Goal: Navigation & Orientation: Find specific page/section

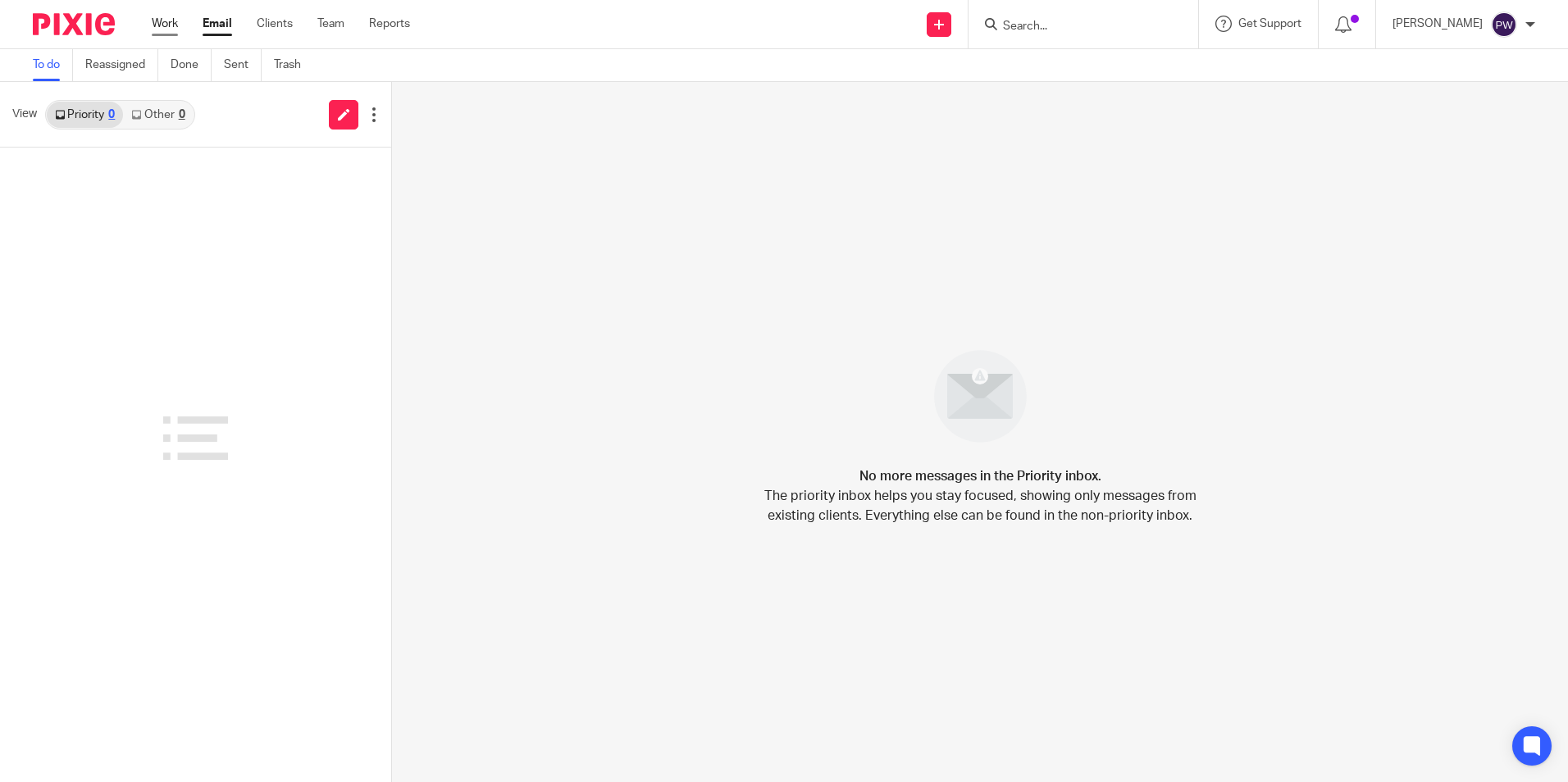
click at [170, 25] on link "Work" at bounding box center [164, 24] width 26 height 16
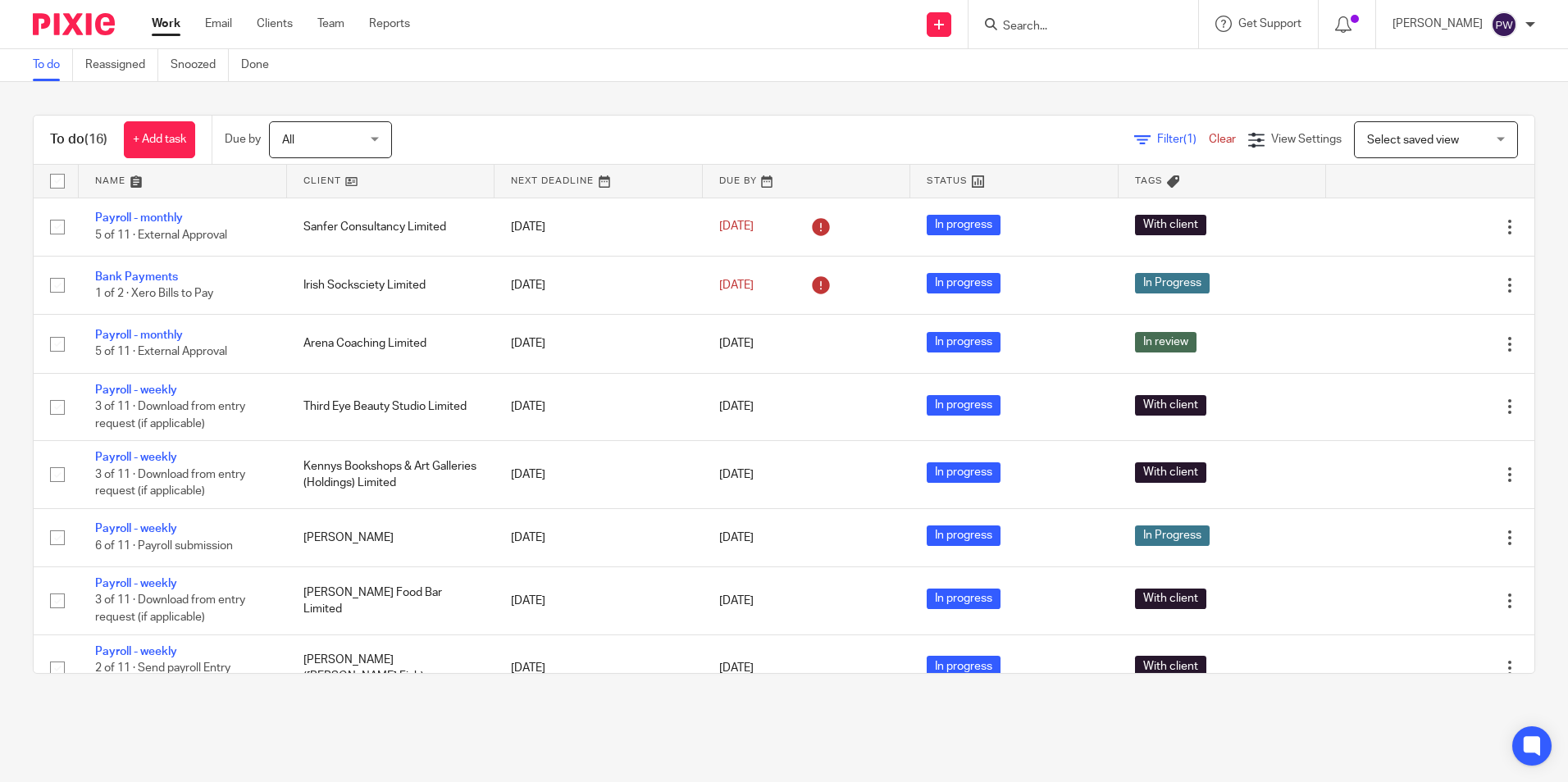
click at [1120, 29] on input "Search" at bounding box center [1075, 27] width 148 height 15
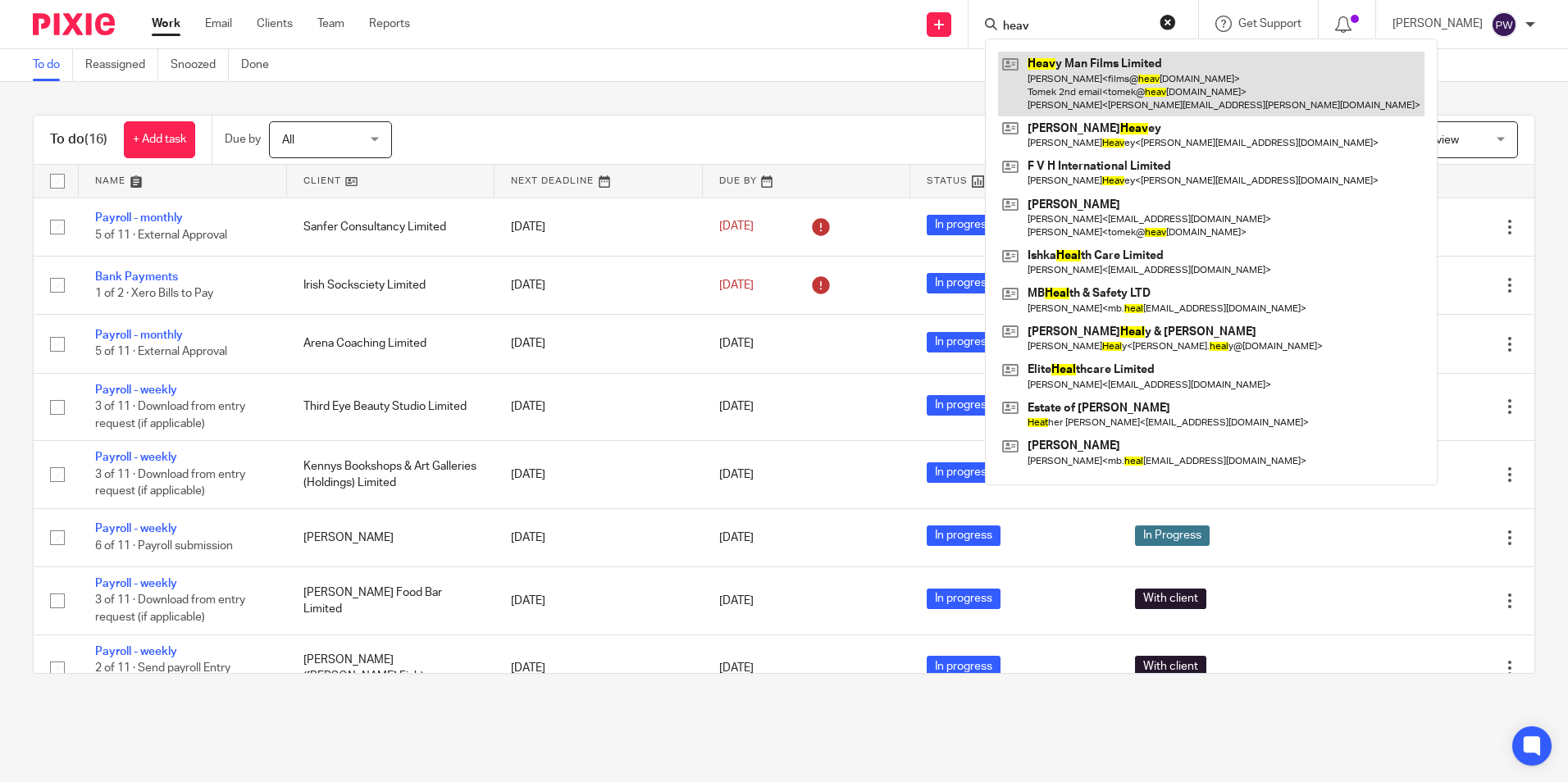
type input "heav"
click at [1184, 69] on link at bounding box center [1211, 83] width 426 height 64
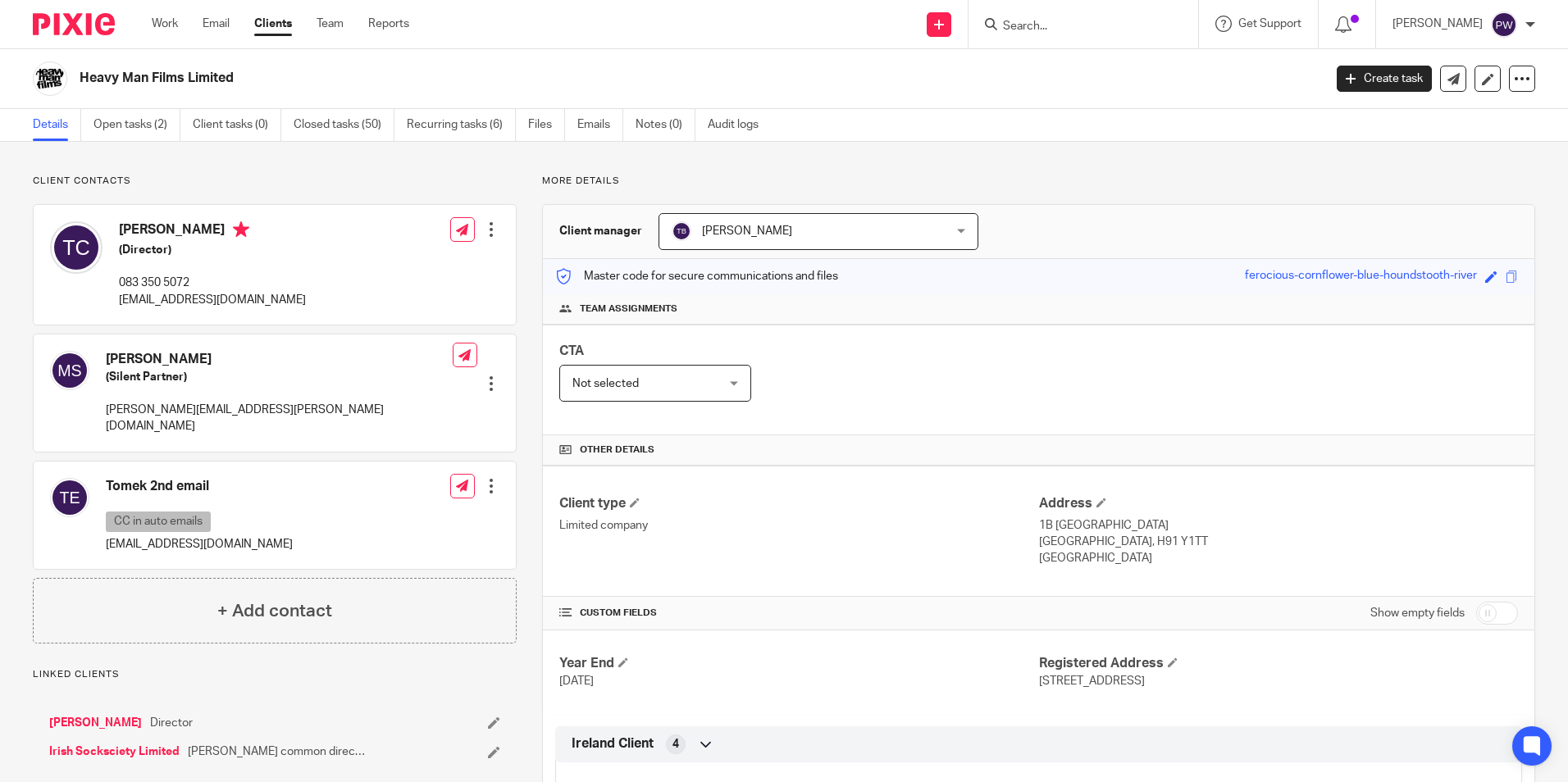
click at [1102, 22] on input "Search" at bounding box center [1075, 27] width 148 height 15
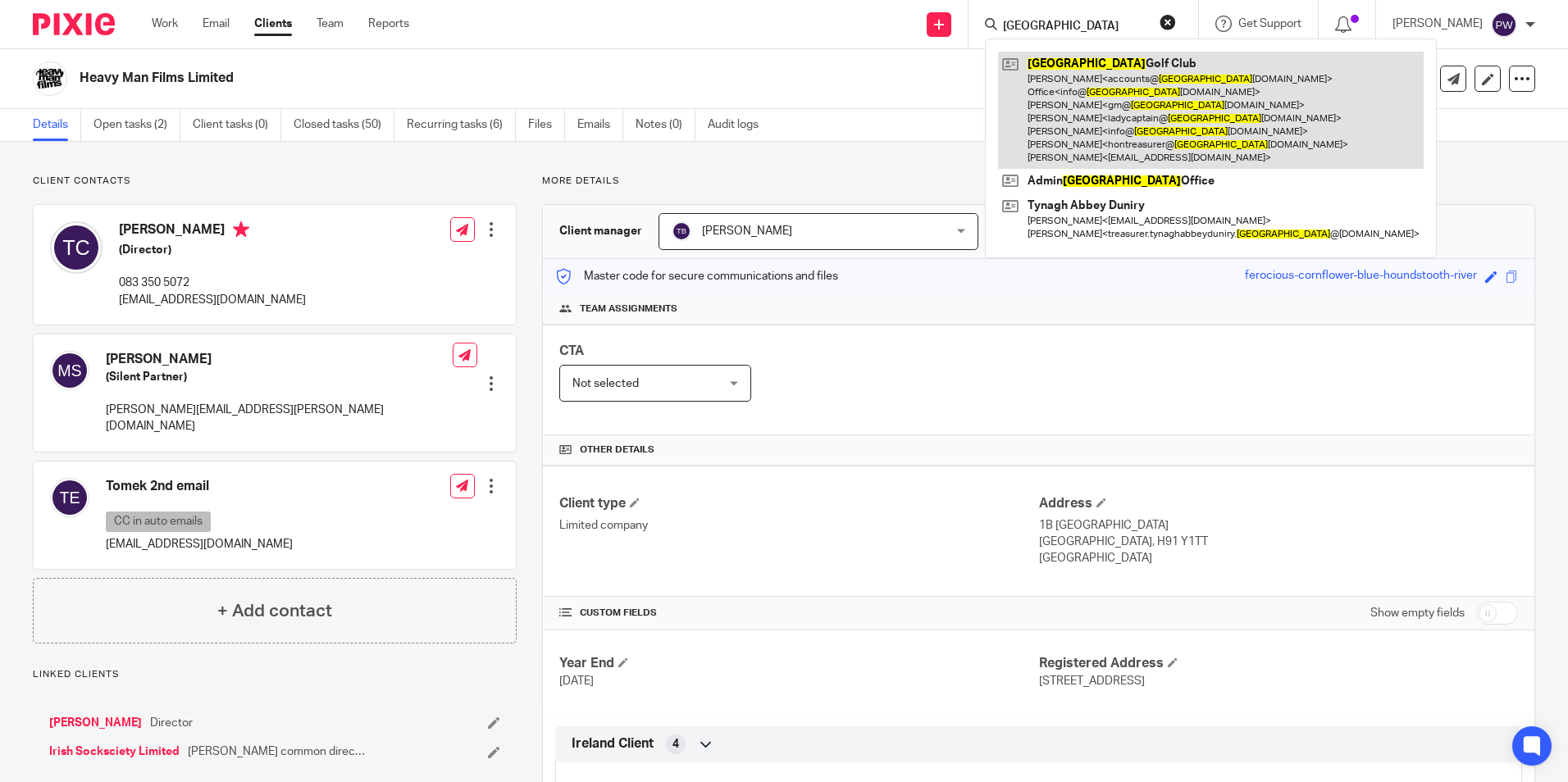
type input "galway"
click at [1025, 76] on link at bounding box center [1210, 110] width 426 height 117
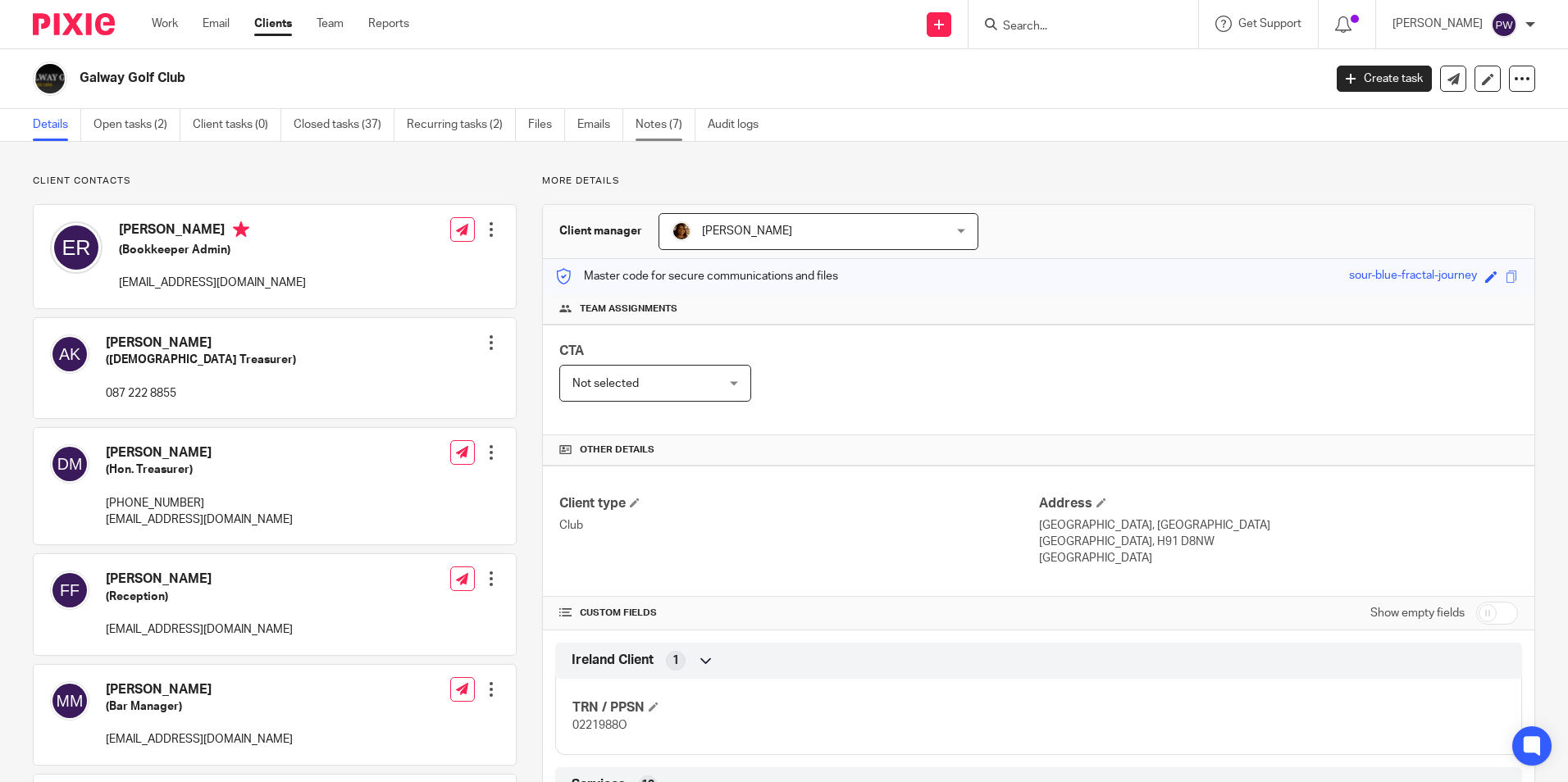
click at [664, 127] on link "Notes (7)" at bounding box center [666, 124] width 60 height 32
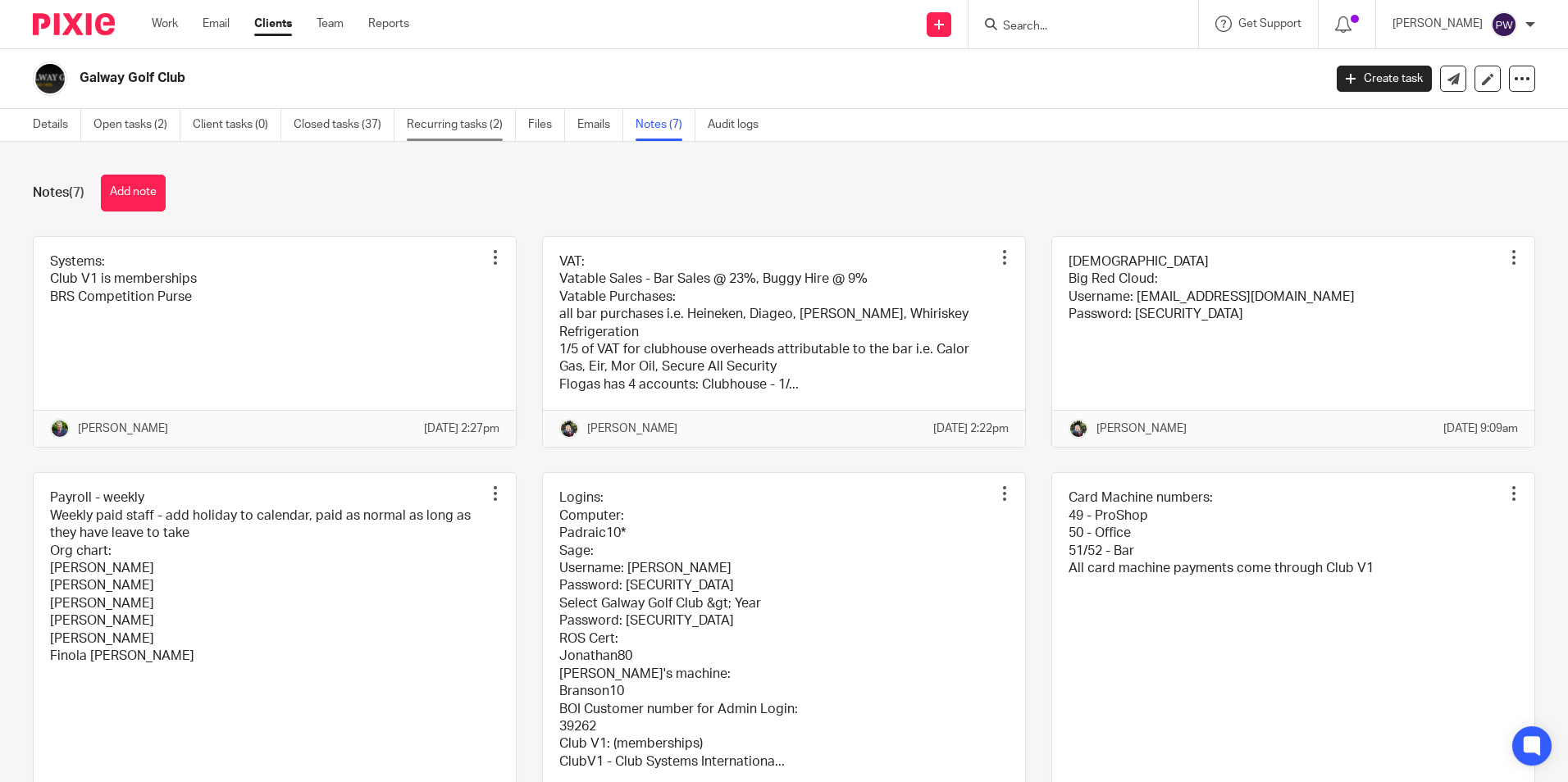
click at [475, 122] on link "Recurring tasks (2)" at bounding box center [461, 124] width 109 height 32
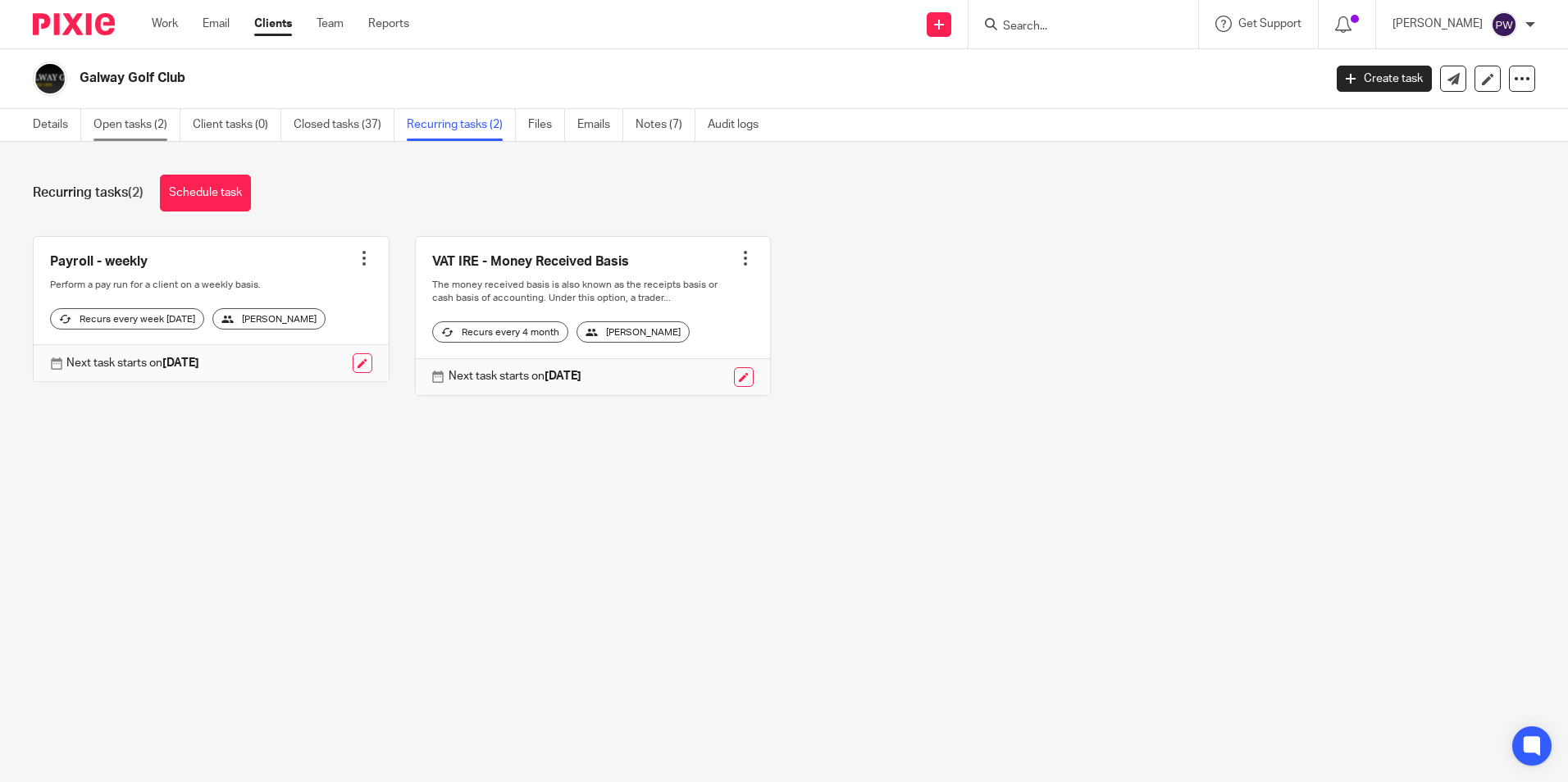
click at [124, 122] on link "Open tasks (2)" at bounding box center [137, 124] width 87 height 32
